Goal: Navigation & Orientation: Find specific page/section

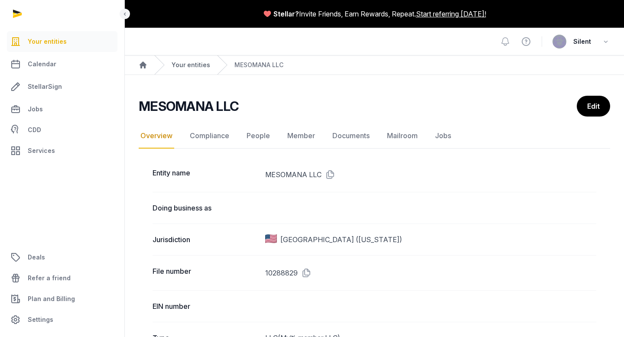
click at [187, 64] on link "Your entities" at bounding box center [191, 65] width 39 height 9
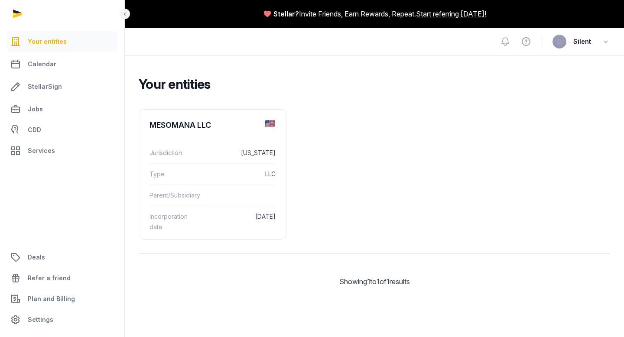
click at [290, 203] on ul "MESOMANA LLC Jurisdiction [US_STATE] Type LLC Parent/Subsidiary Incorporation d…" at bounding box center [375, 174] width 472 height 131
click at [166, 189] on div "Parent/Subsidiary" at bounding box center [213, 195] width 126 height 21
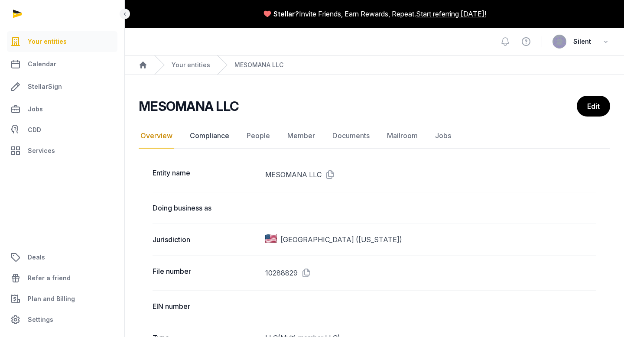
click at [210, 139] on link "Compliance" at bounding box center [209, 136] width 43 height 25
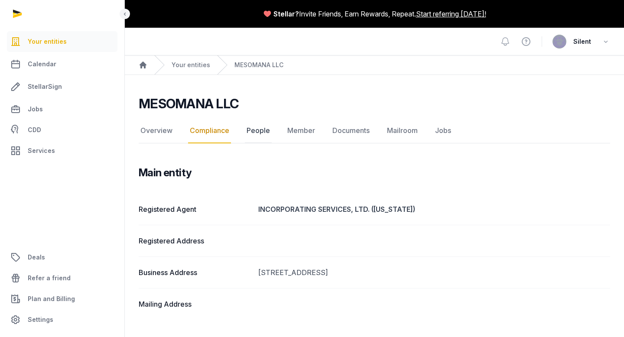
click at [260, 133] on link "People" at bounding box center [258, 130] width 27 height 25
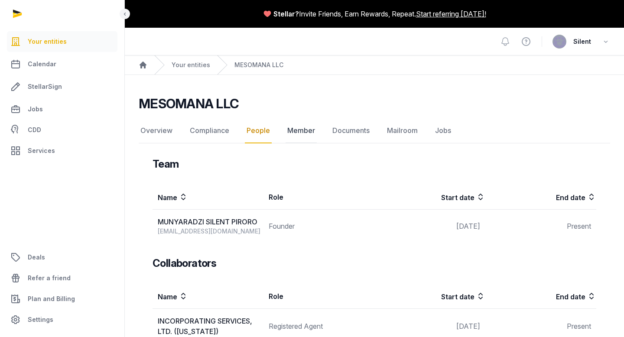
click at [300, 134] on link "Member" at bounding box center [301, 130] width 31 height 25
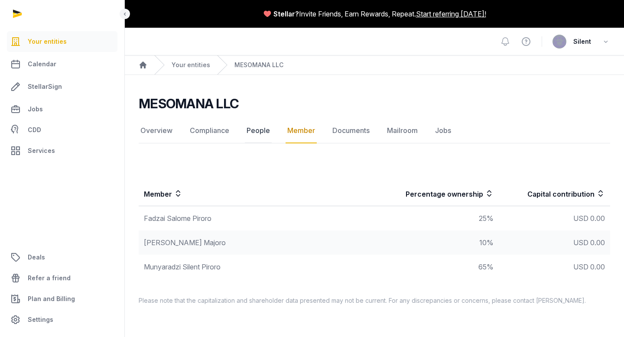
click at [248, 132] on link "People" at bounding box center [258, 130] width 27 height 25
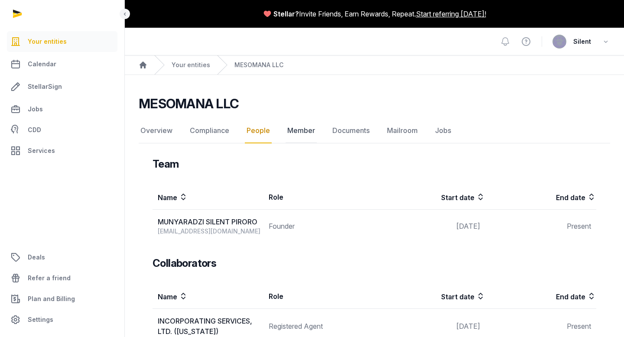
click at [302, 132] on link "Member" at bounding box center [301, 130] width 31 height 25
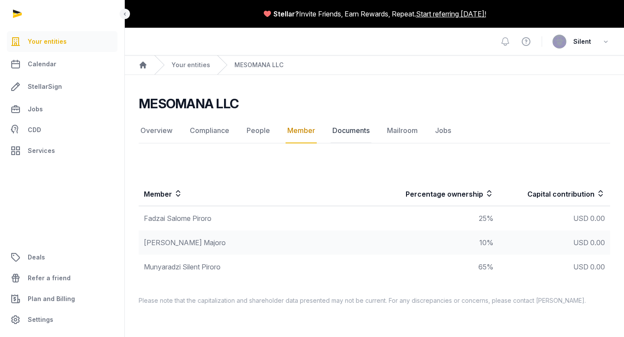
click at [343, 131] on link "Documents" at bounding box center [351, 130] width 41 height 25
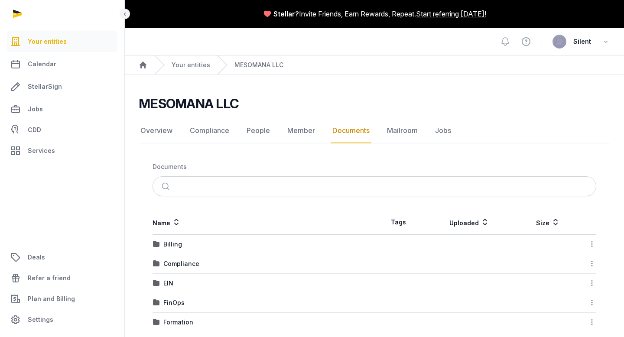
scroll to position [32, 0]
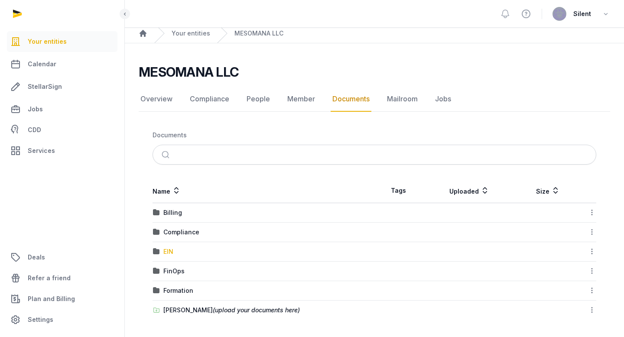
click at [167, 251] on div "EIN" at bounding box center [168, 252] width 10 height 9
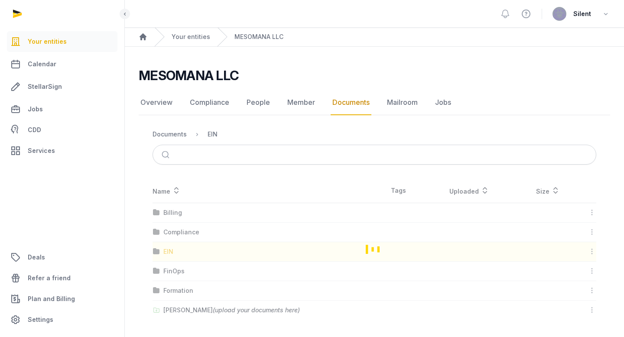
scroll to position [0, 0]
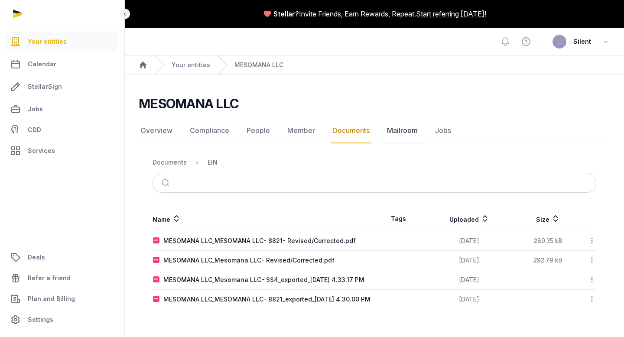
click at [402, 128] on link "Mailroom" at bounding box center [402, 130] width 34 height 25
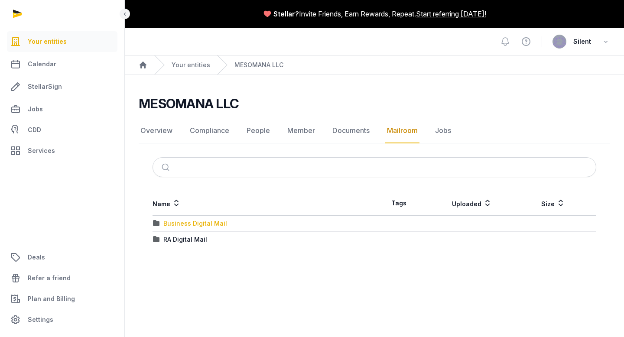
click at [191, 225] on div "Business Digital Mail" at bounding box center [195, 223] width 64 height 9
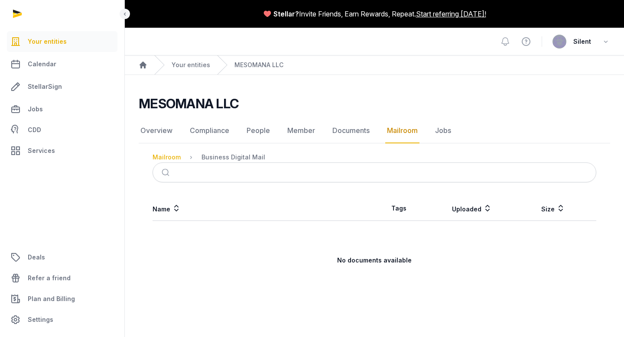
click at [172, 157] on div "Mailroom" at bounding box center [167, 157] width 28 height 9
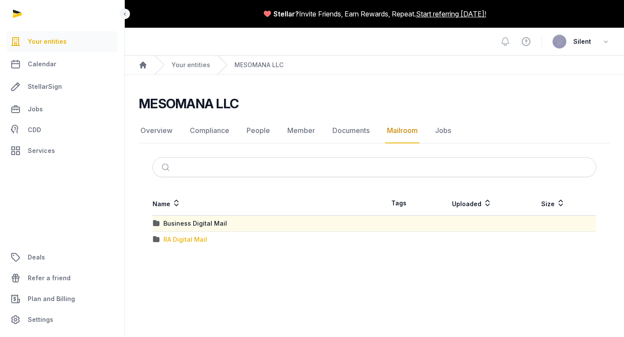
click at [179, 242] on div "RA Digital Mail" at bounding box center [185, 239] width 44 height 9
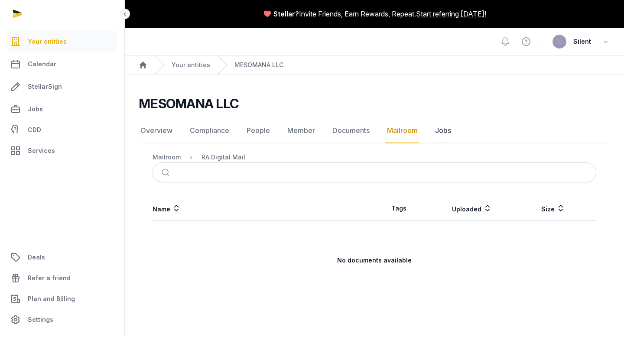
click at [444, 133] on link "Jobs" at bounding box center [444, 130] width 20 height 25
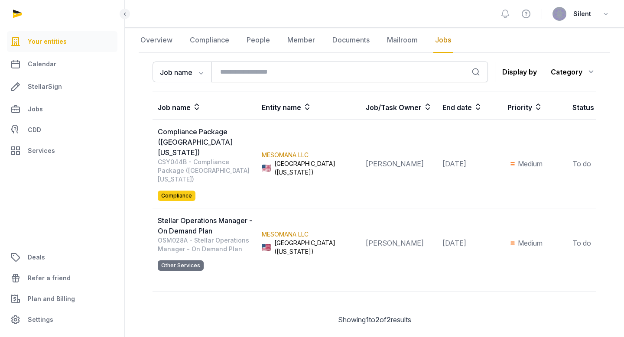
scroll to position [90, 0]
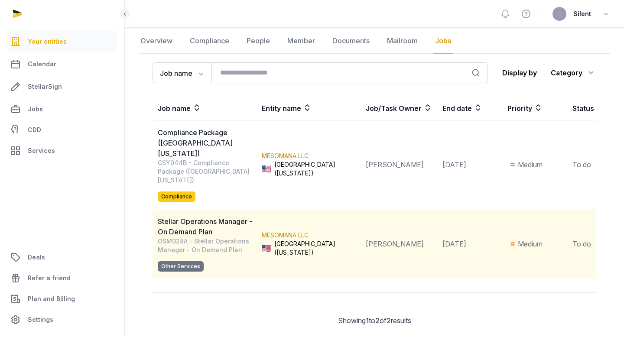
click at [244, 237] on div "OSM028A - Stellar Operations Manager - On Demand Plan Other Services" at bounding box center [207, 254] width 98 height 35
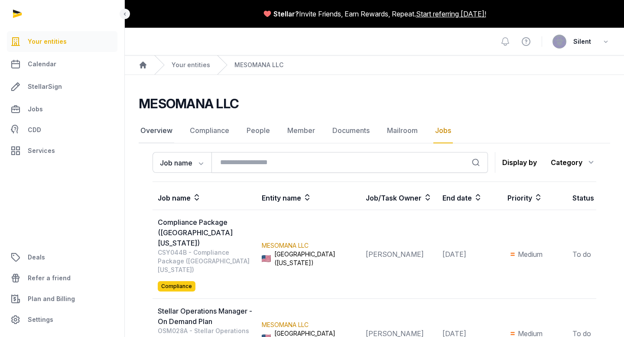
click at [164, 134] on link "Overview" at bounding box center [157, 130] width 36 height 25
